Goal: Check status: Check status

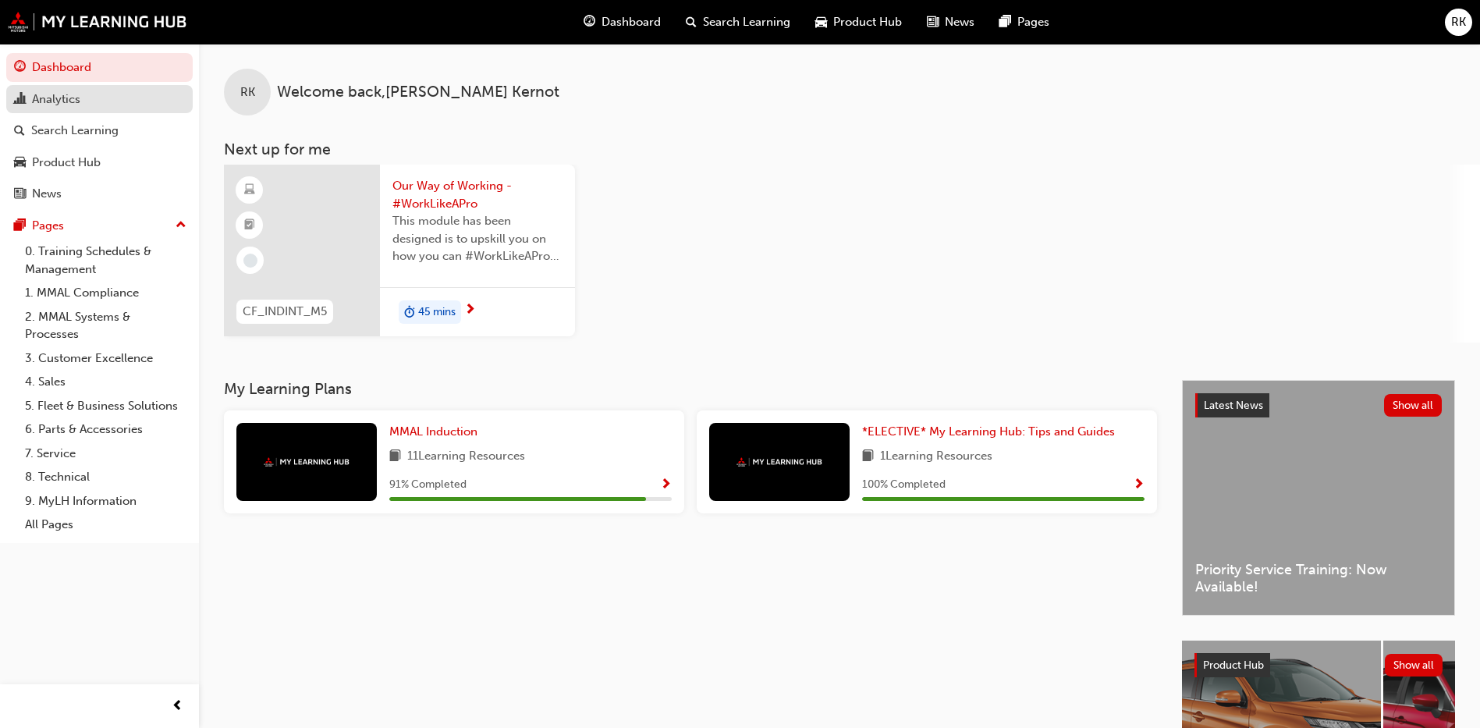
click at [59, 100] on div "Analytics" at bounding box center [56, 99] width 48 height 18
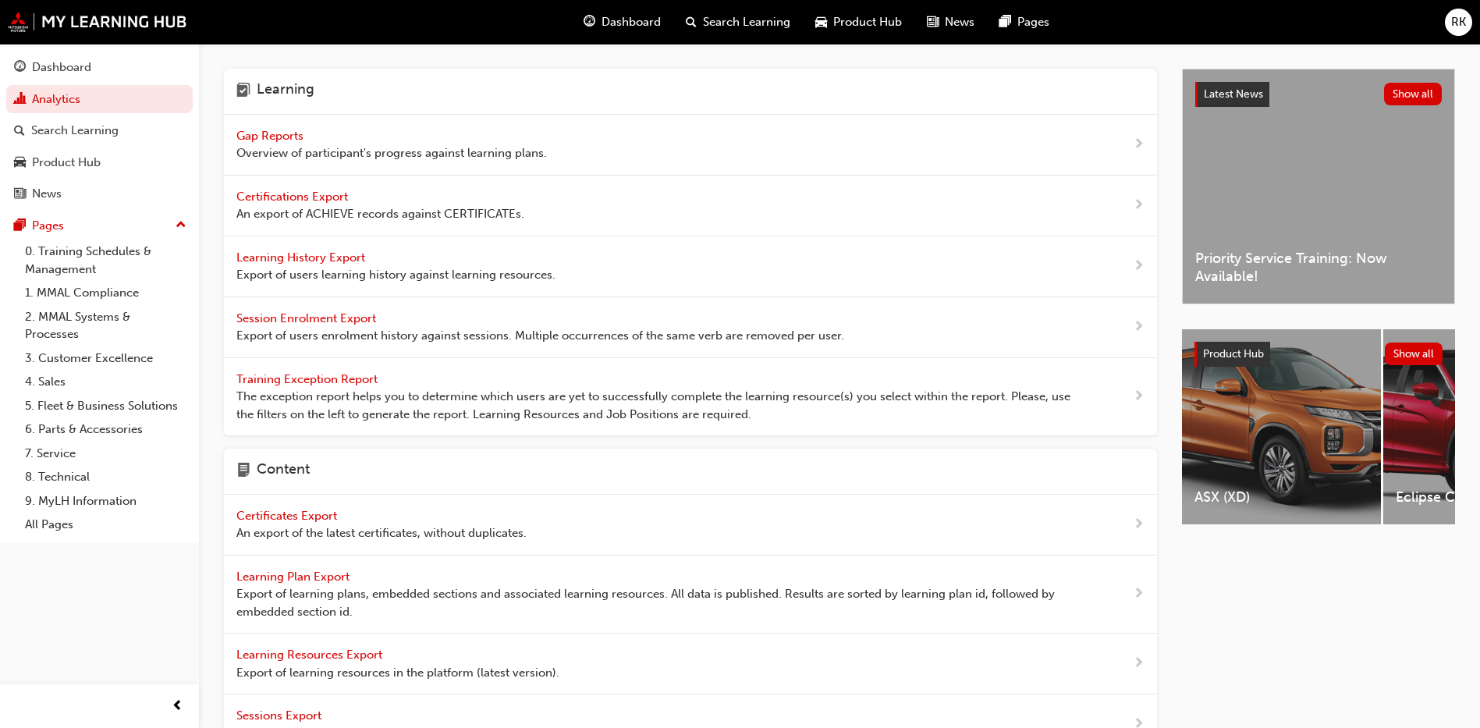
click at [271, 135] on span "Gap Reports" at bounding box center [271, 136] width 70 height 14
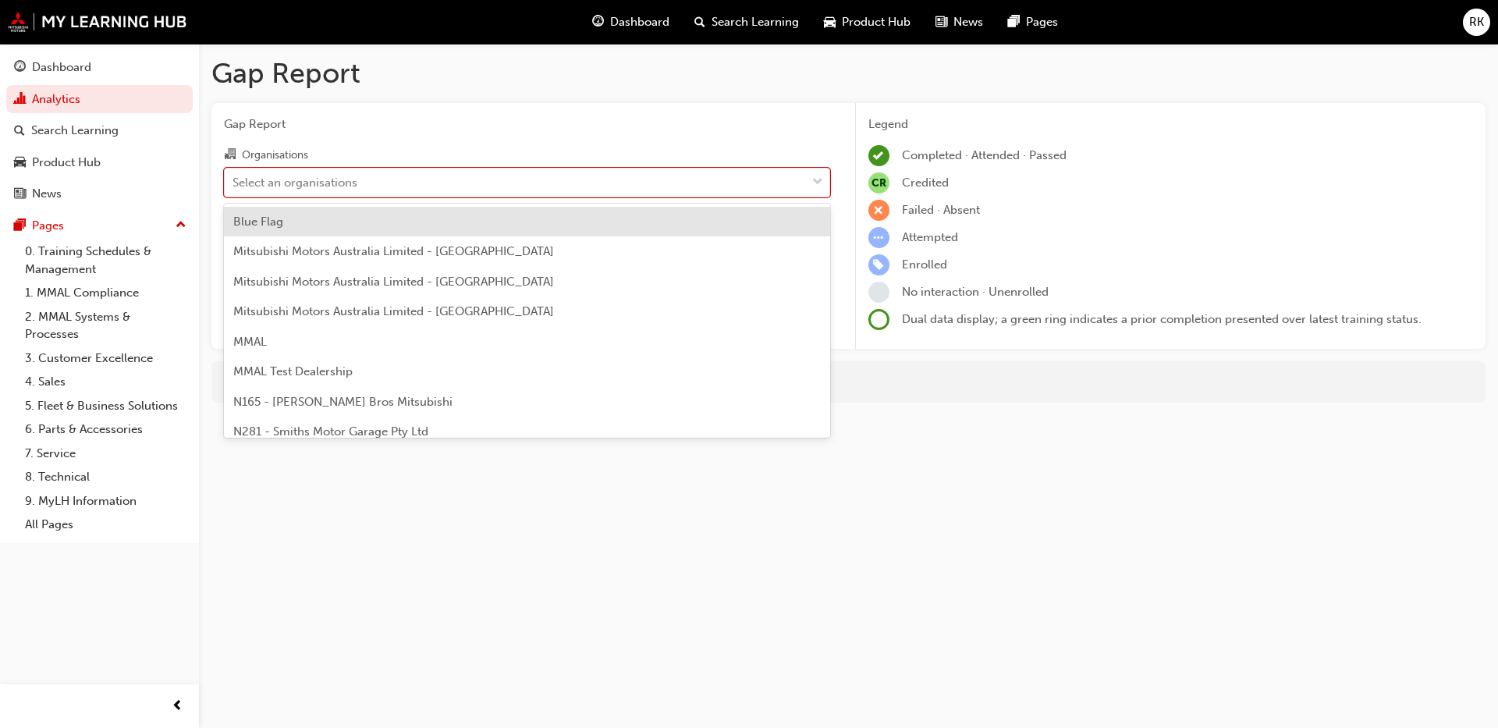
drag, startPoint x: 818, startPoint y: 179, endPoint x: 452, endPoint y: 199, distance: 367.1
click at [813, 179] on span "down-icon" at bounding box center [817, 182] width 11 height 20
click at [234, 179] on input "Organisations option Blue Flag focused, 1 of 202. 202 results available. Use Up…" at bounding box center [233, 181] width 2 height 13
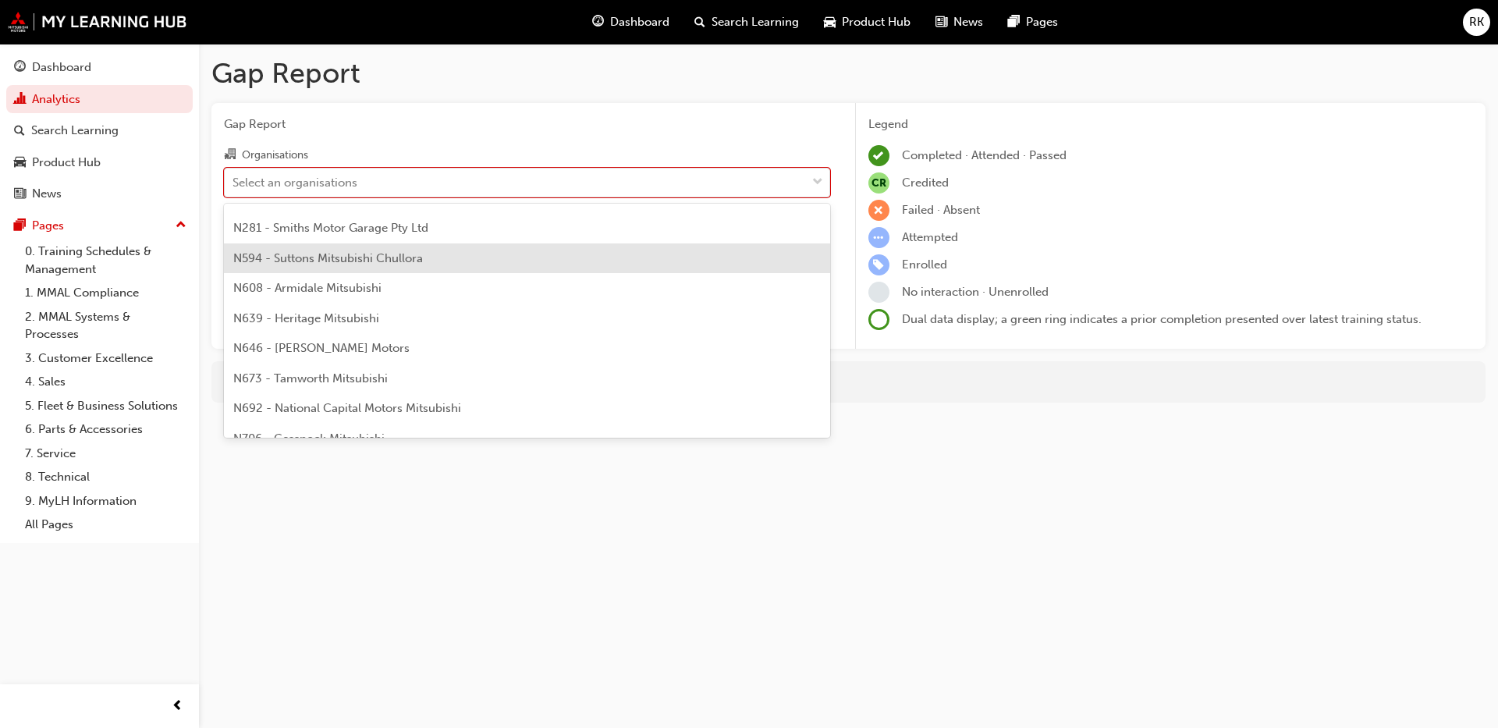
scroll to position [702, 0]
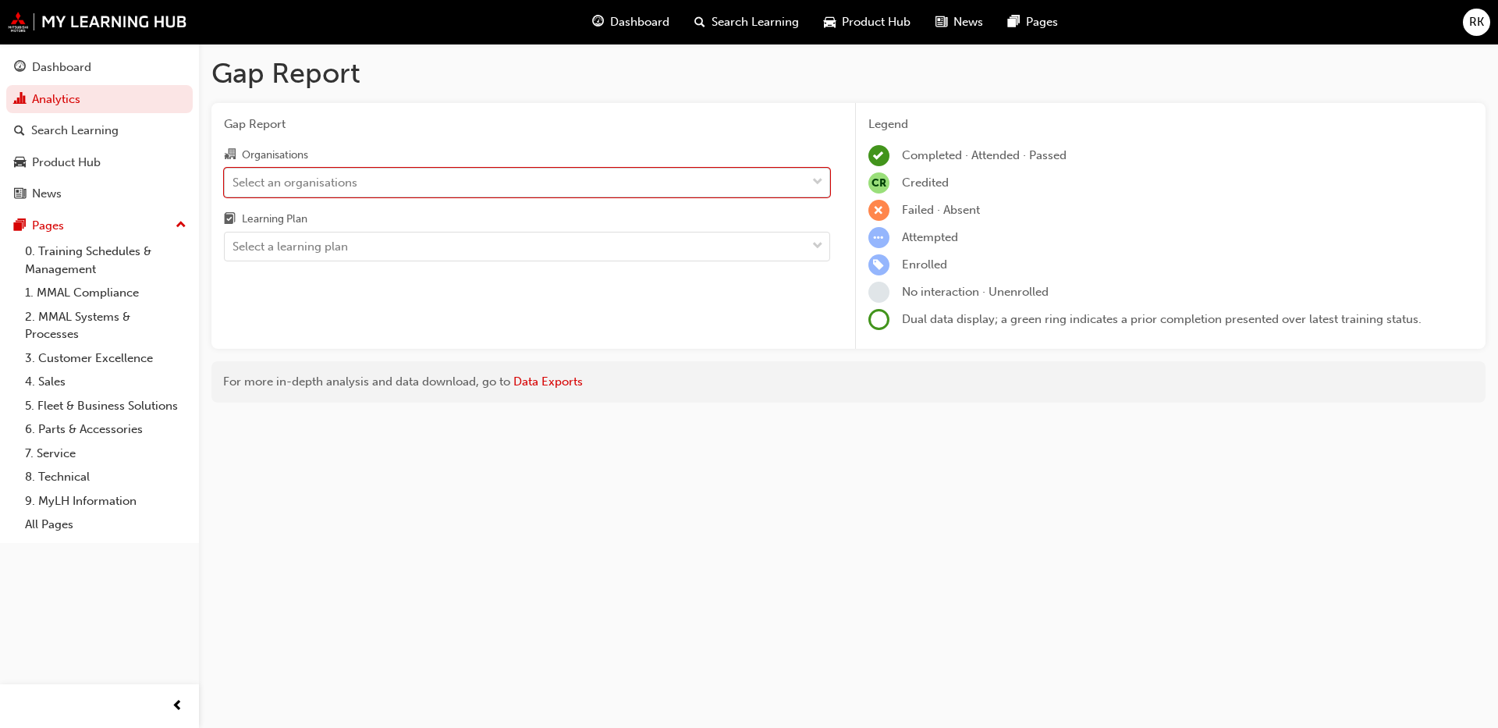
click at [339, 185] on div "Select an organisations" at bounding box center [294, 182] width 125 height 18
click at [234, 185] on input "Organisations 0 results available. Select is focused ,type to refine list, pres…" at bounding box center [233, 181] width 2 height 13
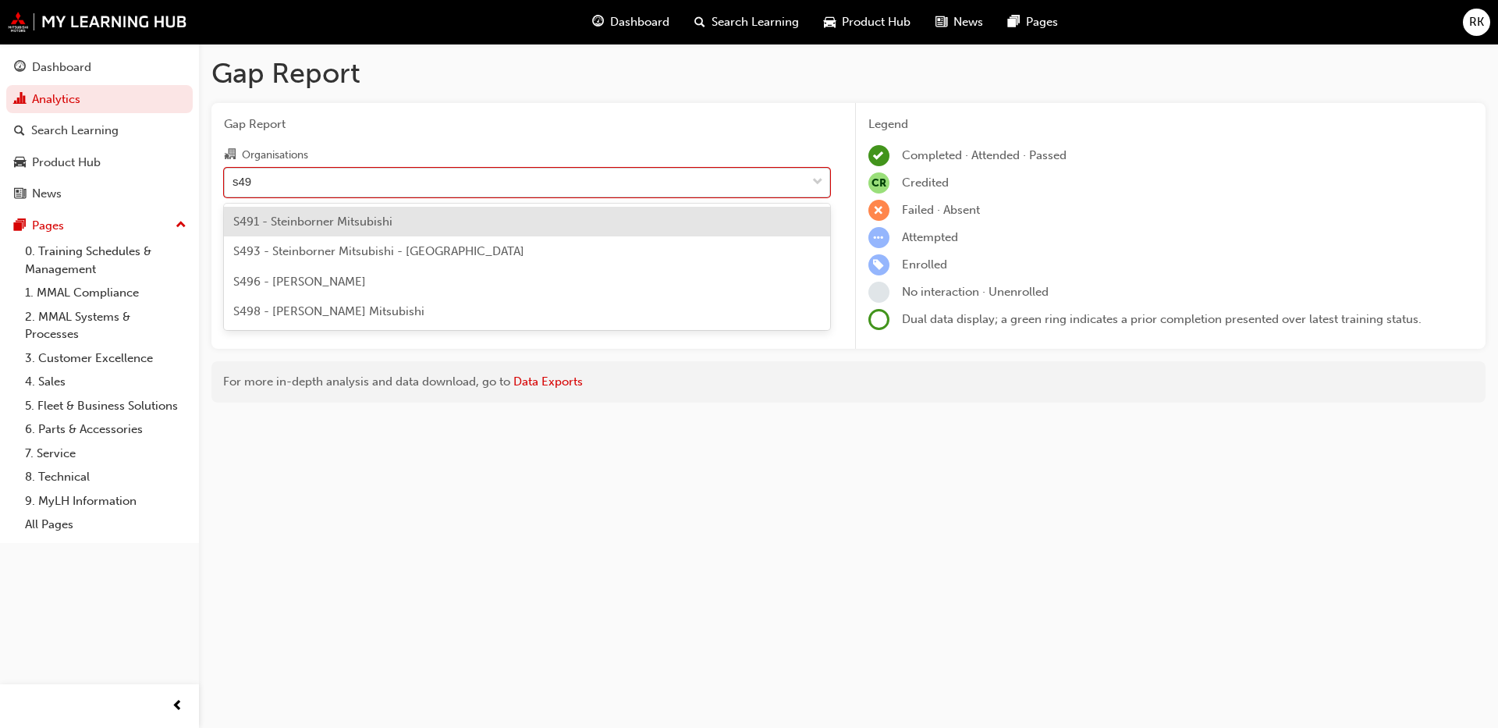
type input "s496"
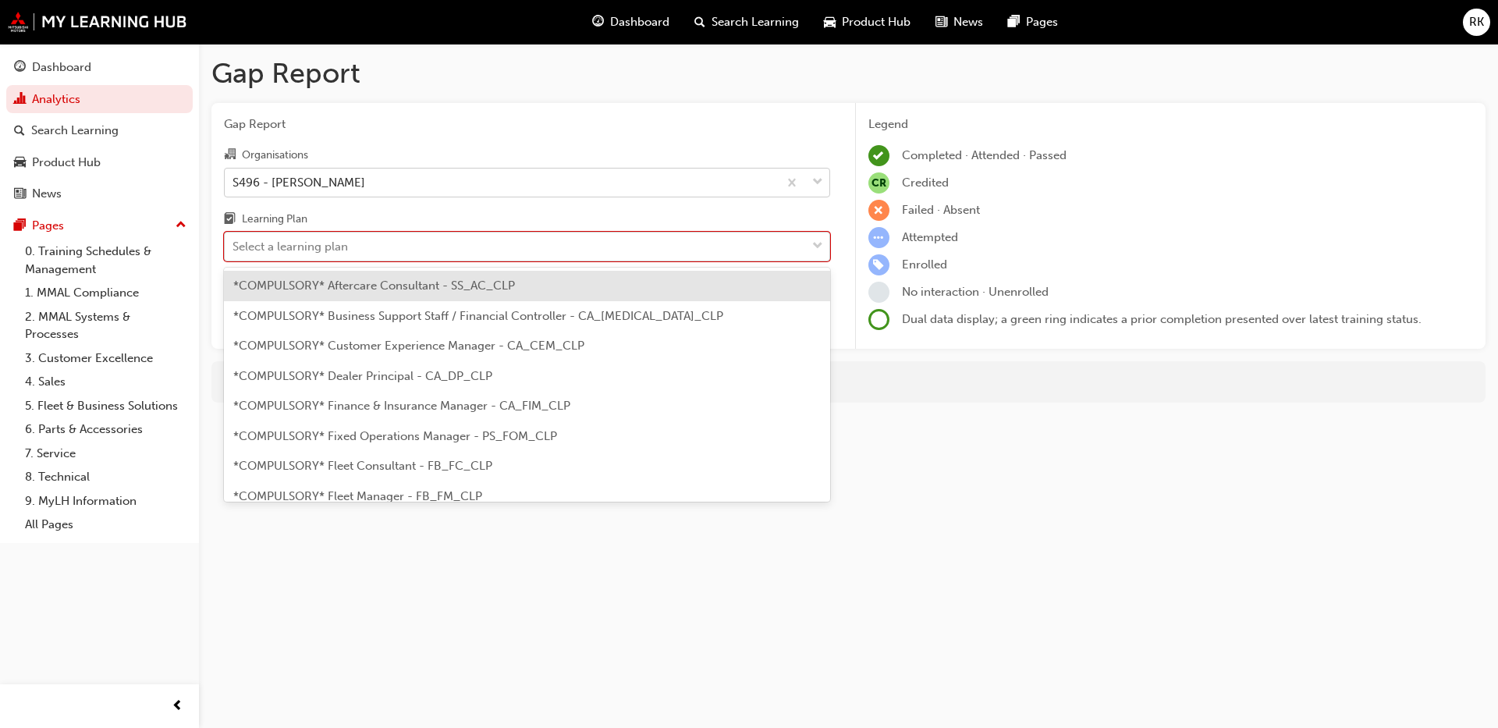
click at [817, 245] on span "down-icon" at bounding box center [817, 246] width 11 height 20
click at [234, 245] on input "Learning Plan option *COMPULSORY* Aftercare Consultant - SS_AC_CLP focused, 1 o…" at bounding box center [233, 245] width 2 height 13
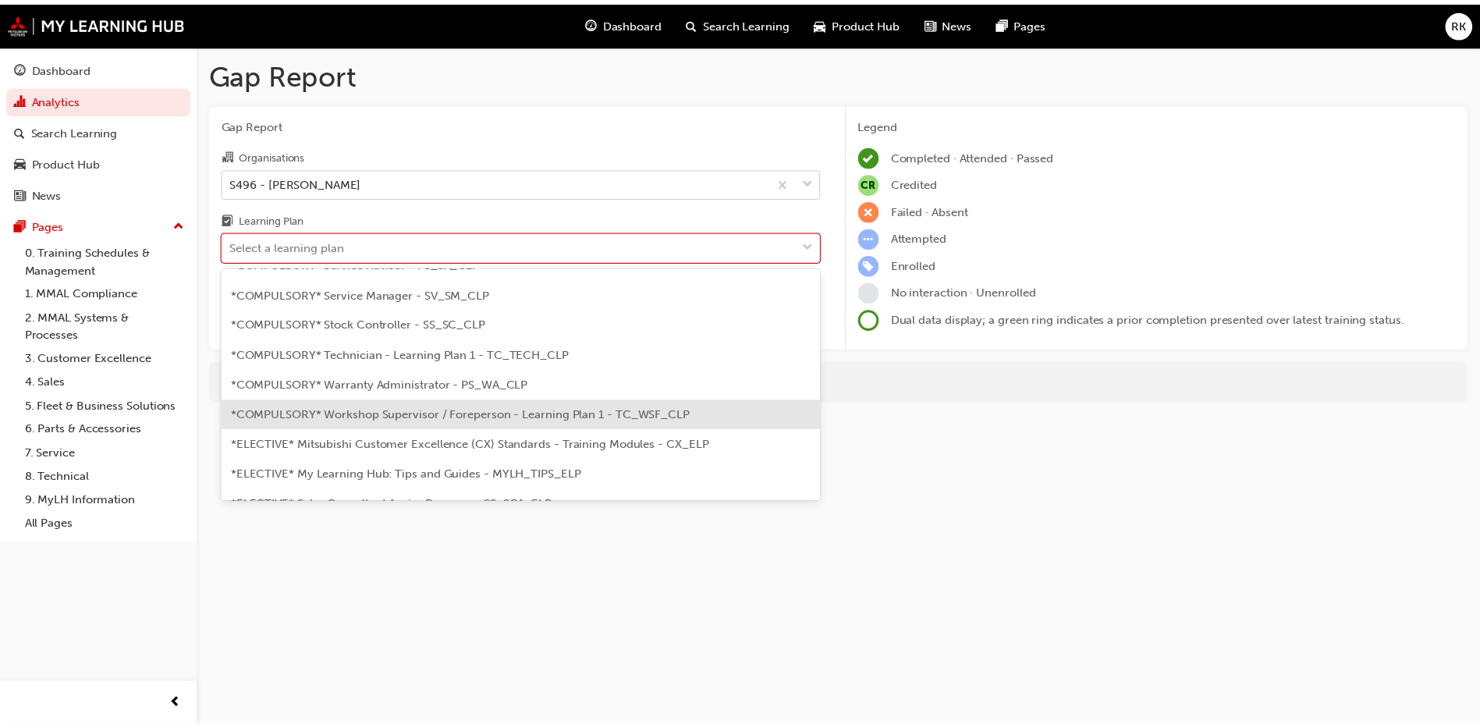
scroll to position [530, 0]
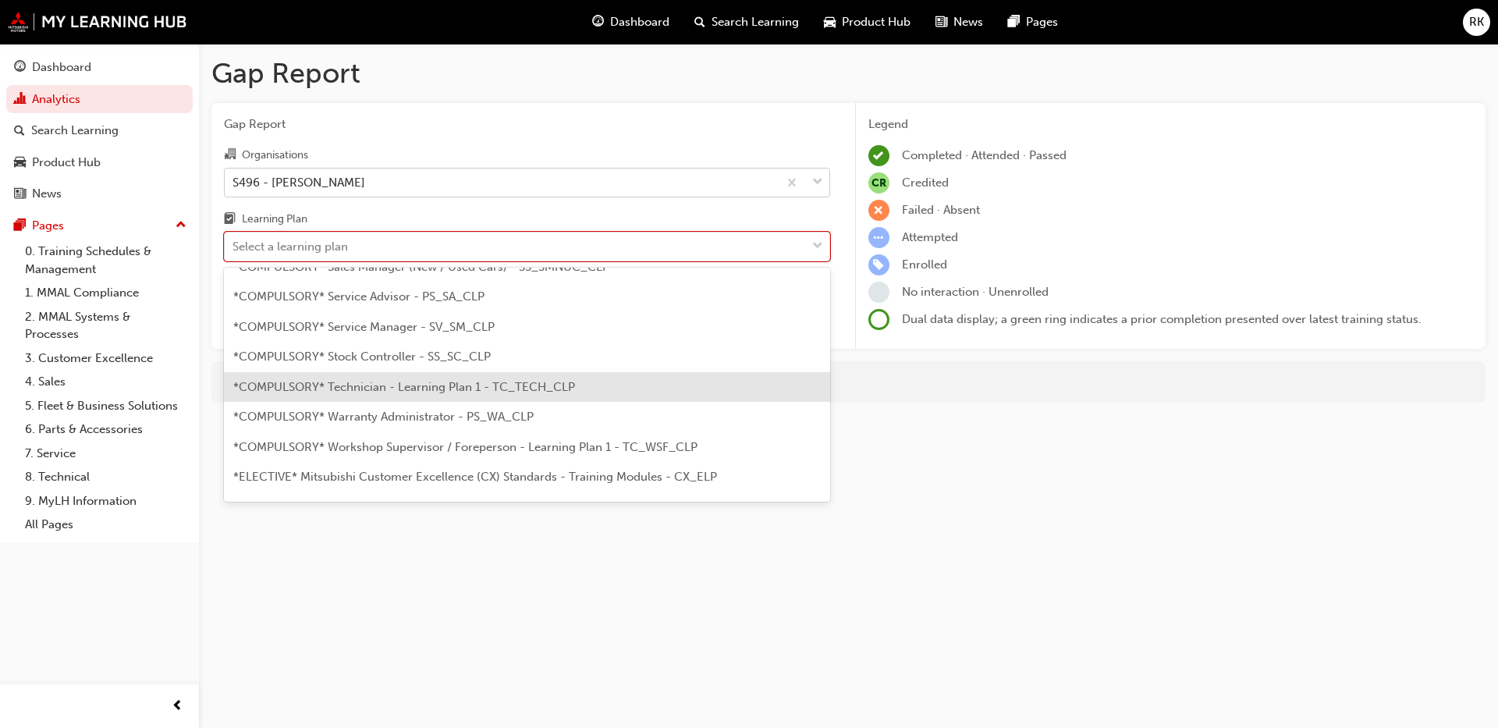
click at [417, 394] on div "*COMPULSORY* Technician - Learning Plan 1 - TC_TECH_CLP" at bounding box center [527, 387] width 606 height 30
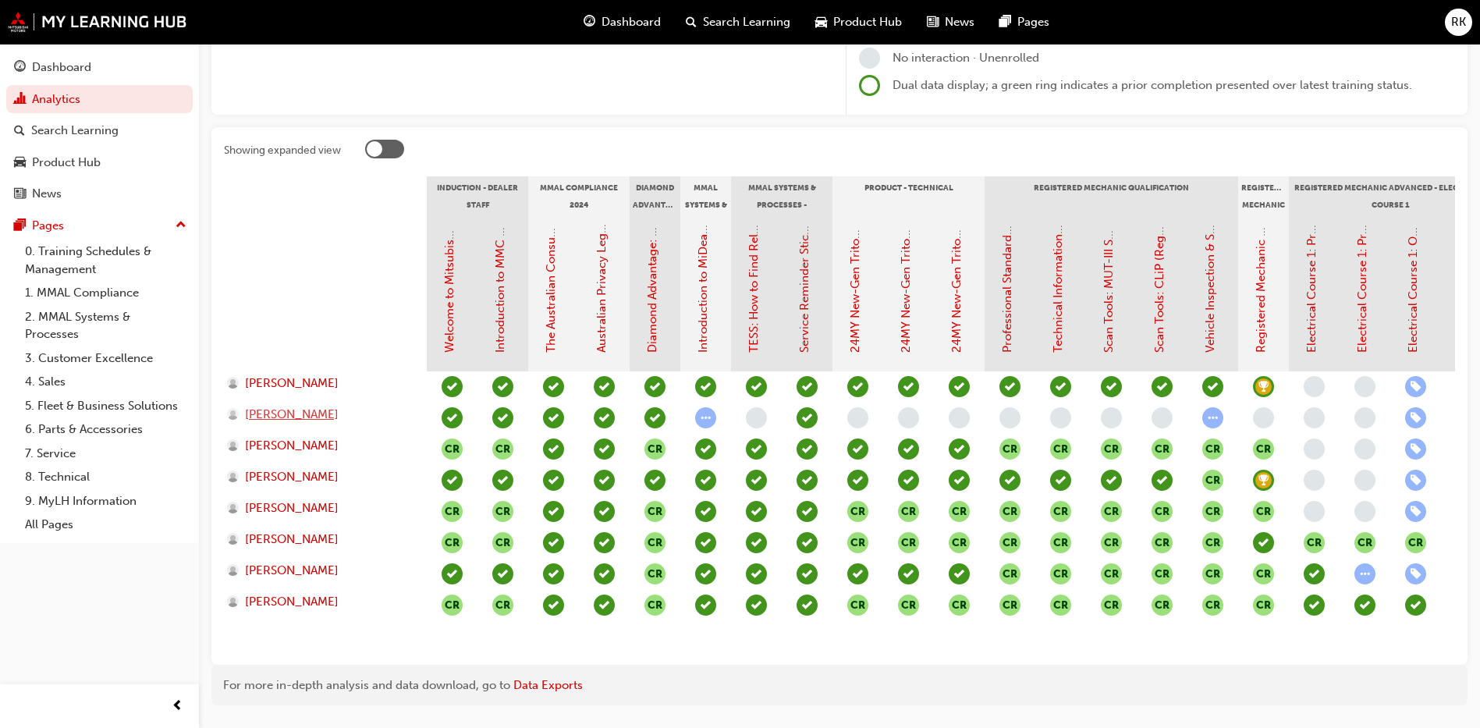
click at [280, 412] on span "[PERSON_NAME]" at bounding box center [292, 415] width 94 height 18
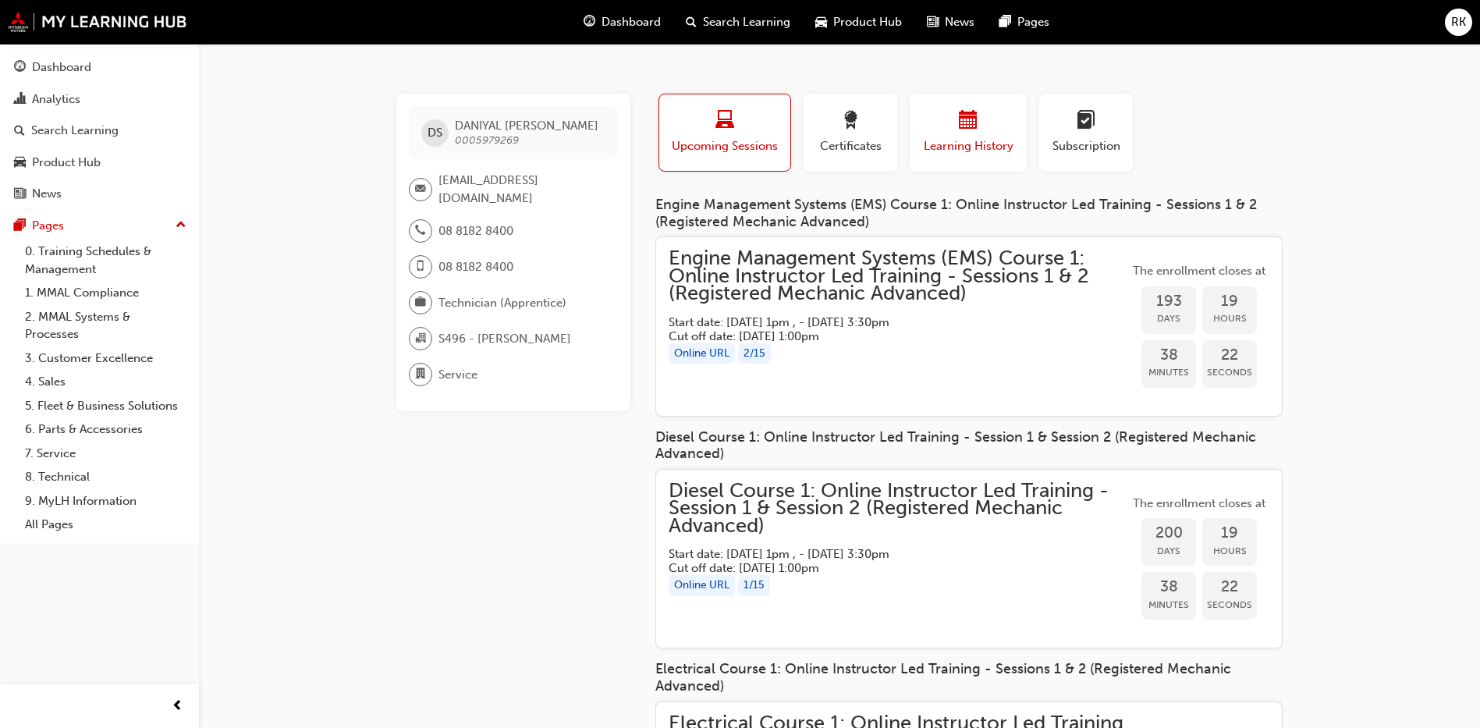
click at [977, 143] on span "Learning History" at bounding box center [968, 146] width 94 height 18
